Goal: Navigation & Orientation: Find specific page/section

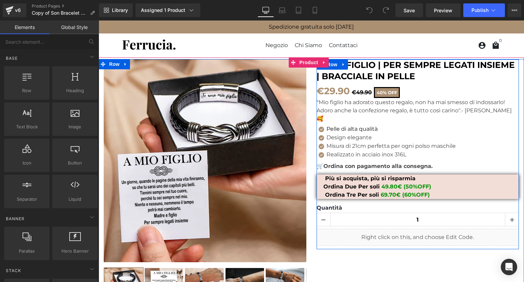
click at [439, 83] on div "A MIO FIGLIO | PER SEMPRE LEGATI INSIEME | BRACCIALE IN PELLE (P) Title €29.90 …" at bounding box center [418, 152] width 203 height 186
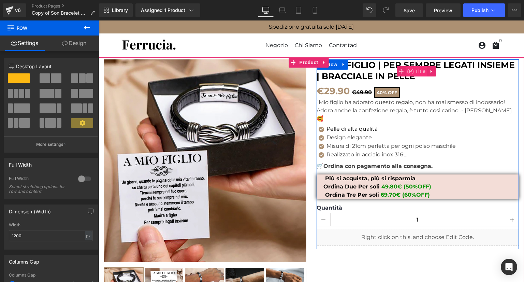
click at [417, 71] on span "(P) Title" at bounding box center [417, 71] width 22 height 10
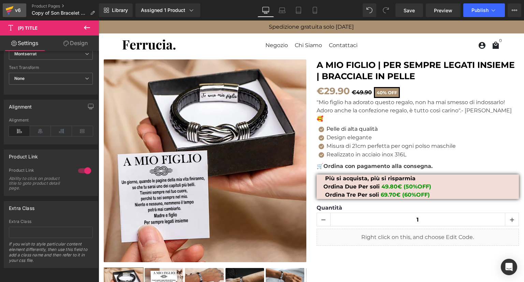
click at [10, 12] on icon at bounding box center [9, 10] width 8 height 17
